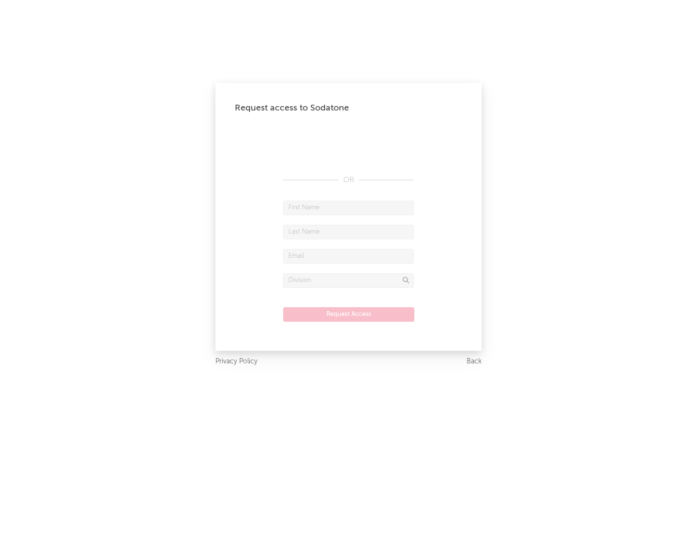
click at [349, 207] on input "text" at bounding box center [348, 207] width 131 height 15
type input "[PERSON_NAME]"
click at [349, 231] on input "text" at bounding box center [348, 232] width 131 height 15
type input "[PERSON_NAME]"
click at [349, 256] on input "text" at bounding box center [348, 256] width 131 height 15
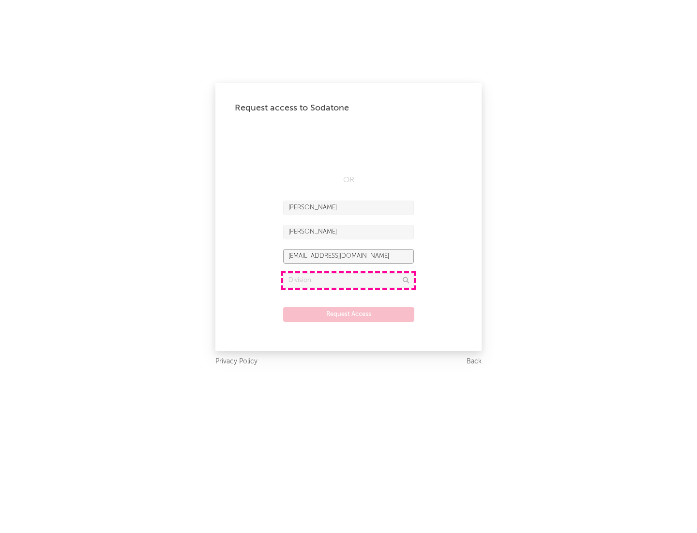
type input "[EMAIL_ADDRESS][DOMAIN_NAME]"
click at [349, 280] on input "text" at bounding box center [348, 280] width 131 height 15
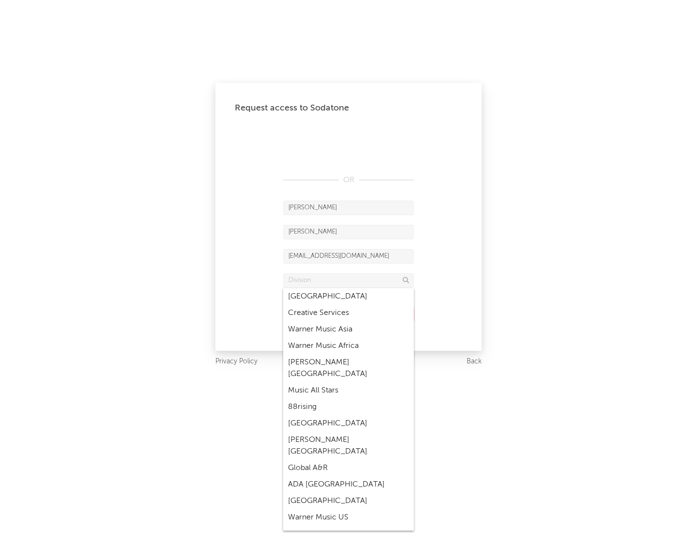
click at [349, 382] on div "Music All Stars" at bounding box center [348, 390] width 131 height 16
type input "Music All Stars"
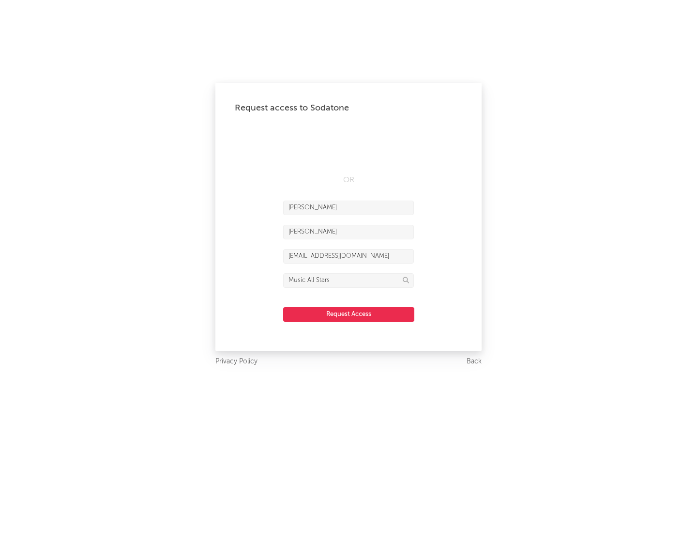
click at [349, 314] on button "Request Access" at bounding box center [348, 314] width 131 height 15
